Goal: Task Accomplishment & Management: Use online tool/utility

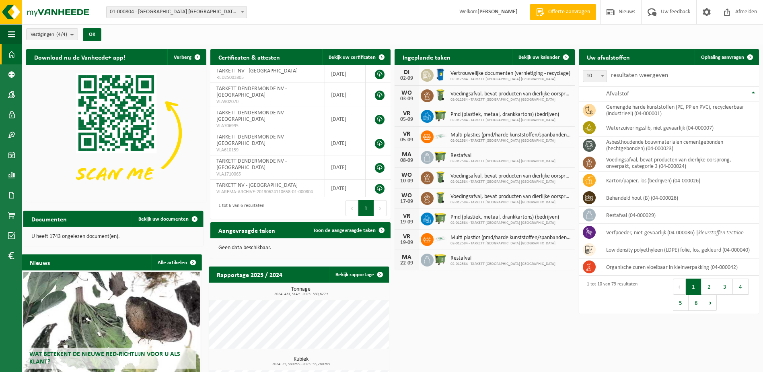
click at [160, 8] on span "01-000804 - [GEOGRAPHIC_DATA] [GEOGRAPHIC_DATA] - [GEOGRAPHIC_DATA]" at bounding box center [177, 11] width 140 height 11
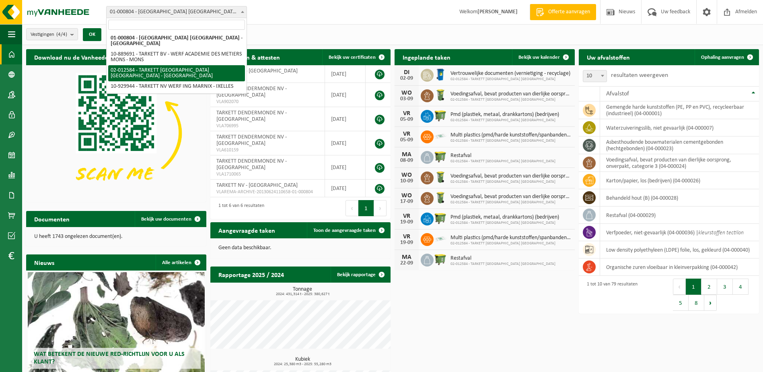
select select "2436"
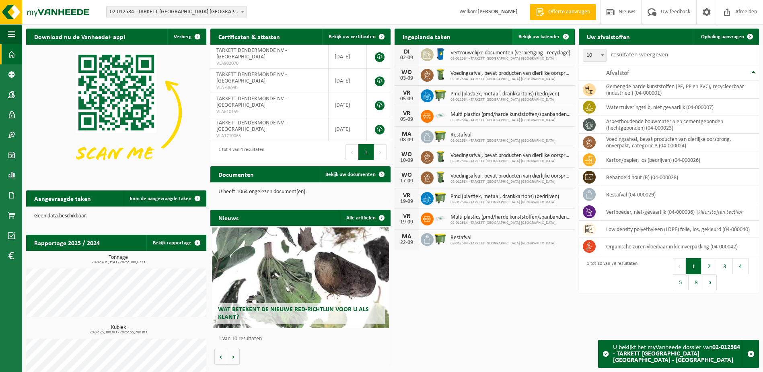
click at [537, 35] on span "Bekijk uw kalender" at bounding box center [539, 36] width 41 height 5
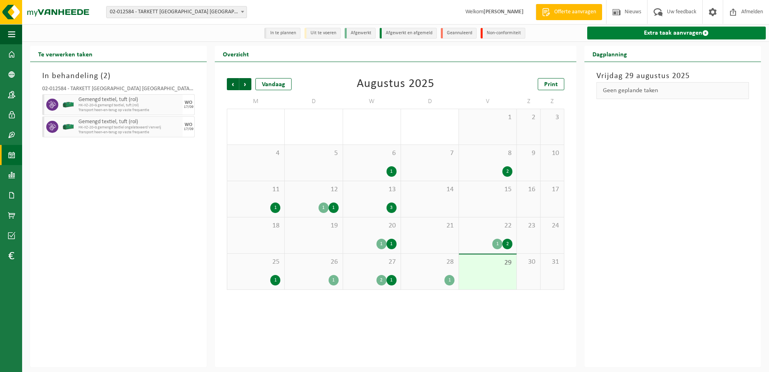
click at [640, 31] on link "Extra taak aanvragen" at bounding box center [676, 33] width 179 height 13
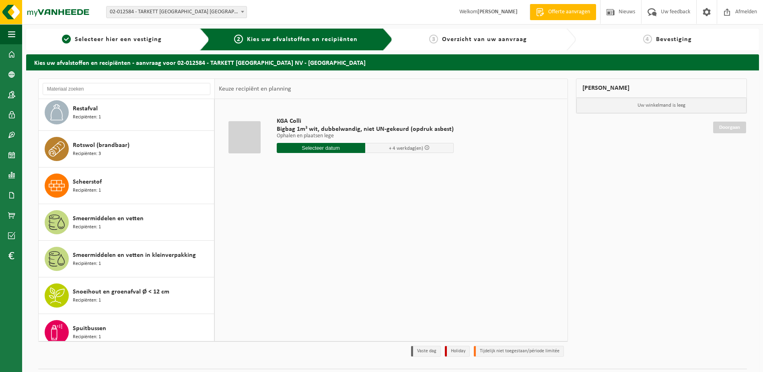
scroll to position [2051, 0]
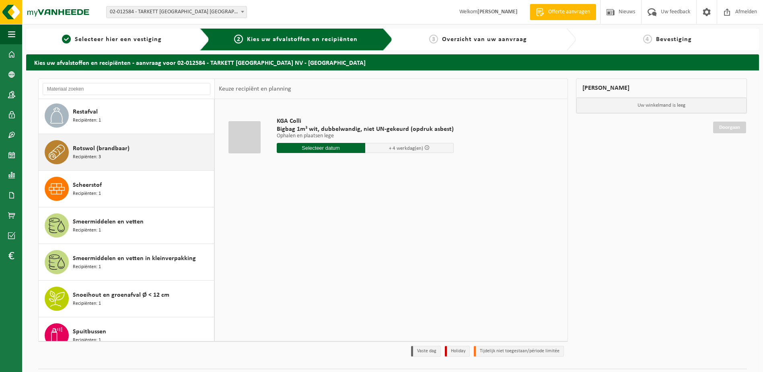
click at [136, 146] on div "Rotswol (brandbaar) Recipiënten: 3" at bounding box center [142, 152] width 139 height 24
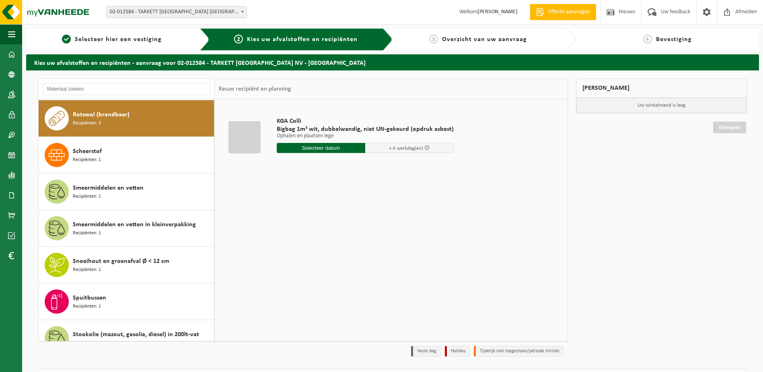
scroll to position [2086, 0]
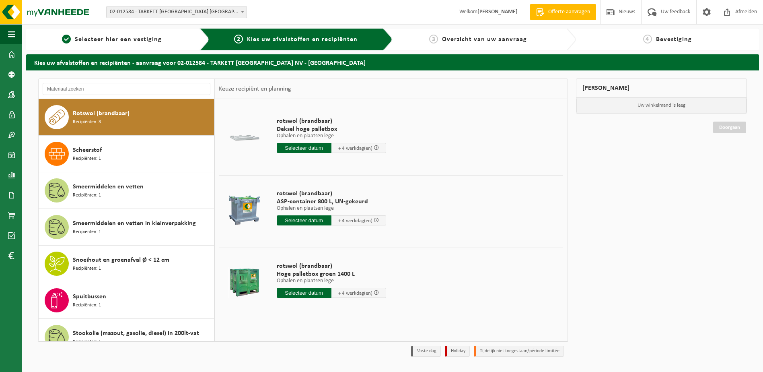
click at [295, 289] on input "text" at bounding box center [304, 293] width 55 height 10
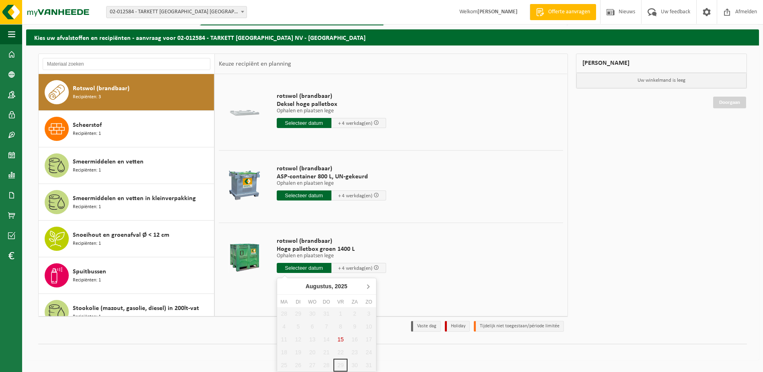
click at [368, 286] on icon at bounding box center [368, 286] width 13 height 13
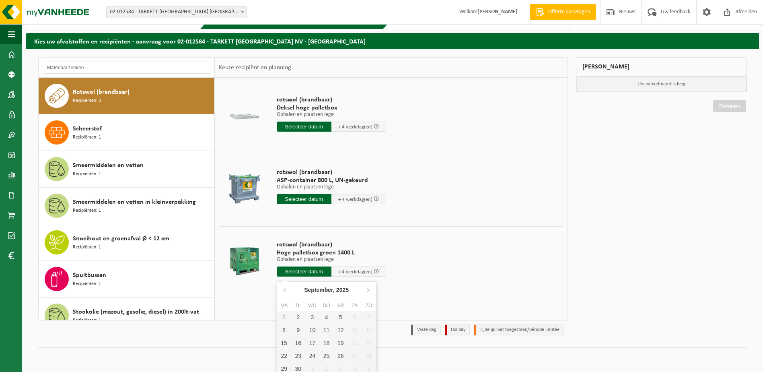
click at [293, 272] on input "text" at bounding box center [304, 271] width 55 height 10
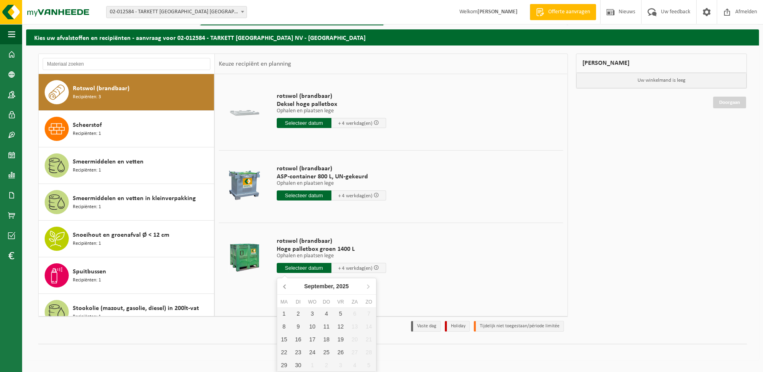
click at [285, 284] on icon at bounding box center [285, 286] width 13 height 13
click at [368, 285] on icon at bounding box center [368, 286] width 13 height 13
click at [286, 312] on div "1" at bounding box center [284, 313] width 14 height 13
type input "Van 2025-09-01"
type input "2025-09-01"
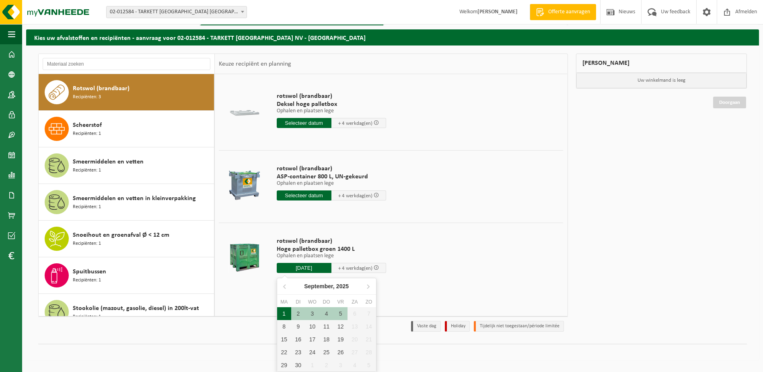
type input "2025-09-01"
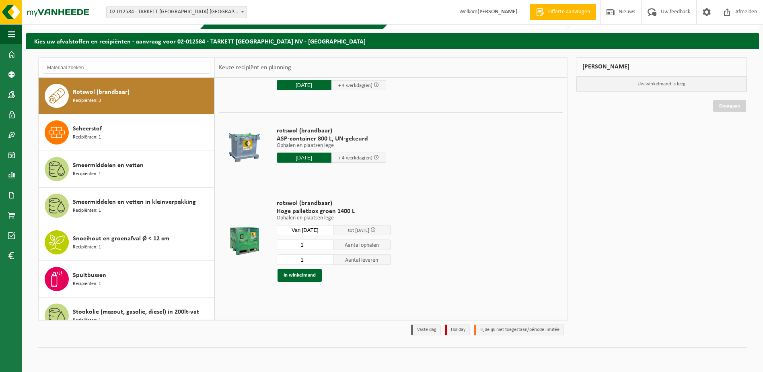
scroll to position [42, 0]
click at [306, 278] on button "In winkelmand" at bounding box center [300, 274] width 44 height 13
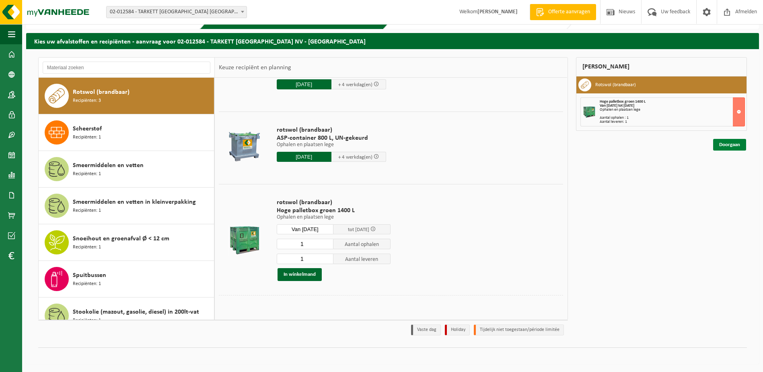
click at [733, 143] on link "Doorgaan" at bounding box center [729, 145] width 33 height 12
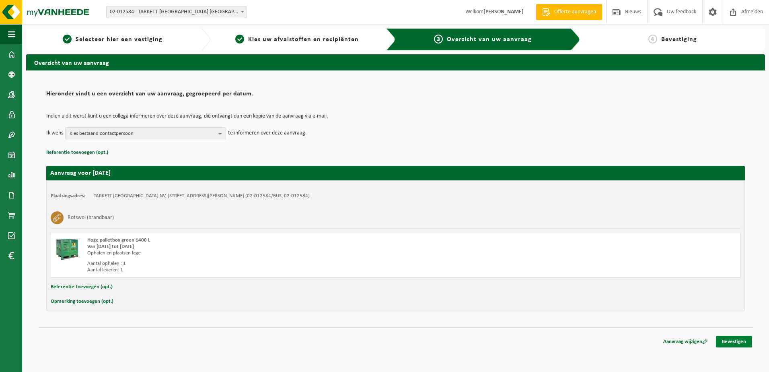
click at [741, 342] on link "Bevestigen" at bounding box center [734, 341] width 36 height 12
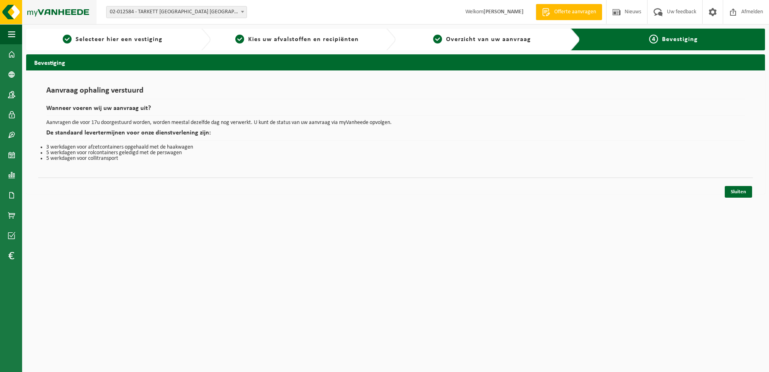
click at [55, 4] on img at bounding box center [48, 12] width 97 height 24
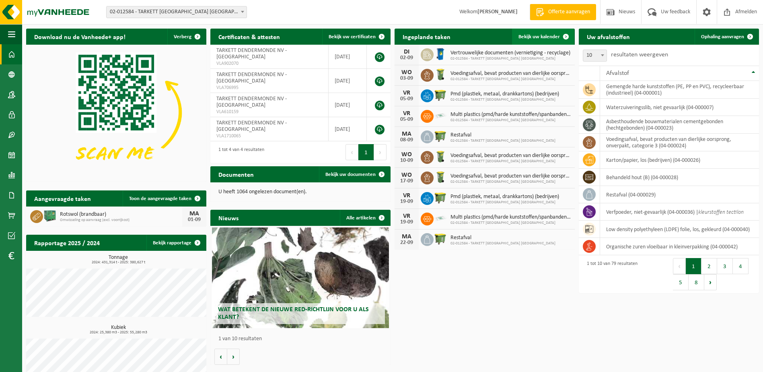
click at [538, 34] on span "Bekijk uw kalender" at bounding box center [539, 36] width 41 height 5
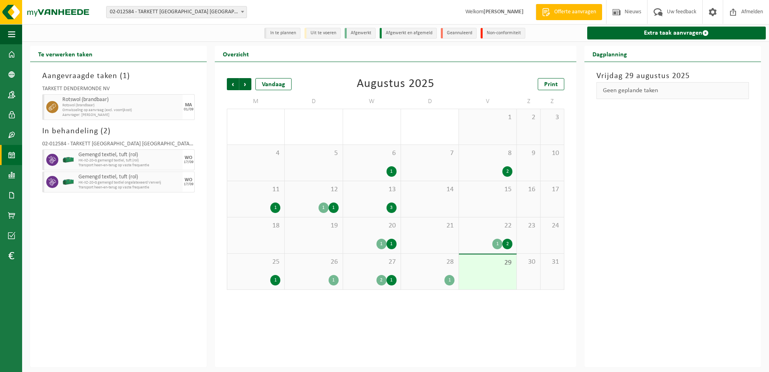
click at [634, 297] on div "[DATE] Geen geplande taken" at bounding box center [672, 214] width 177 height 305
